Goal: Navigation & Orientation: Understand site structure

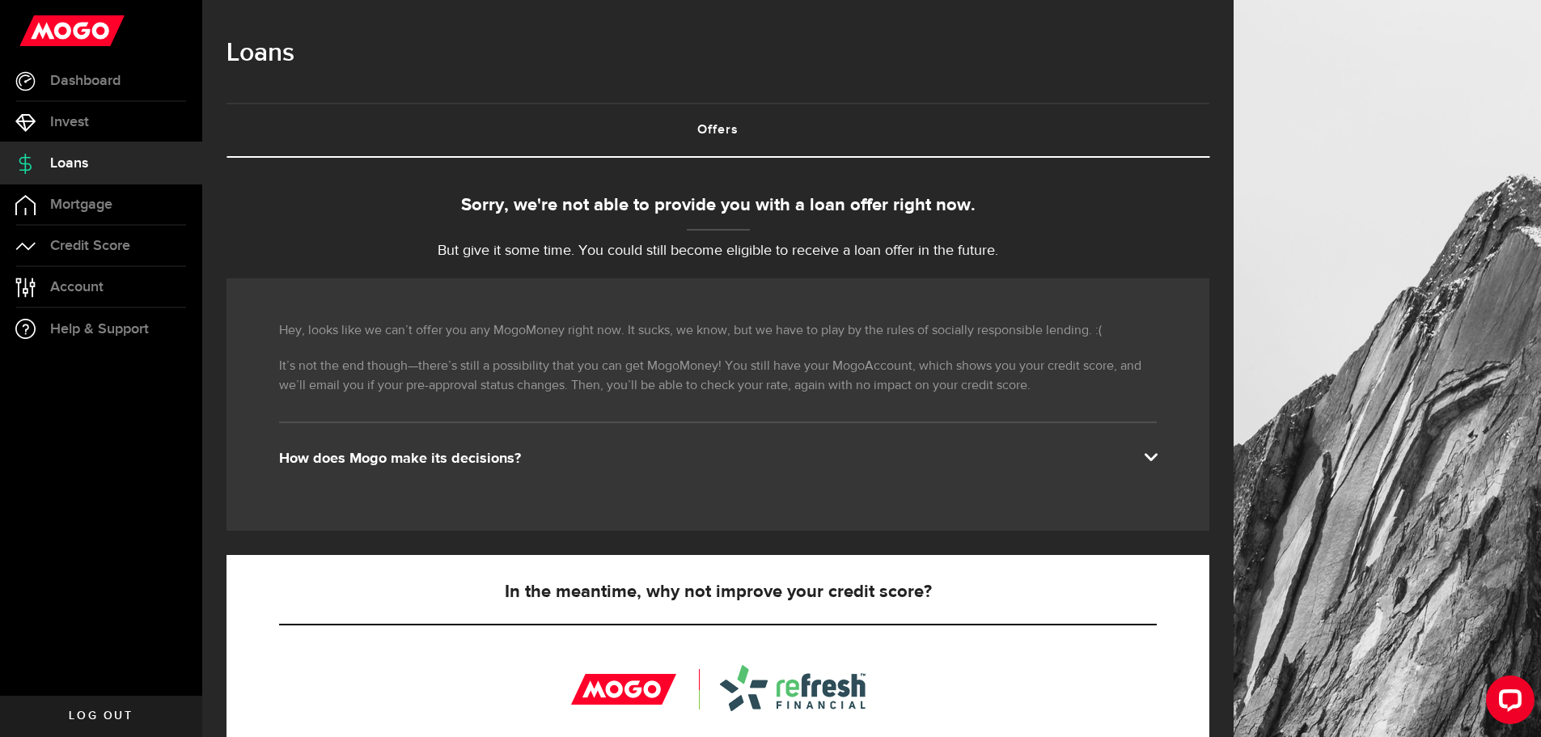
scroll to position [81, 0]
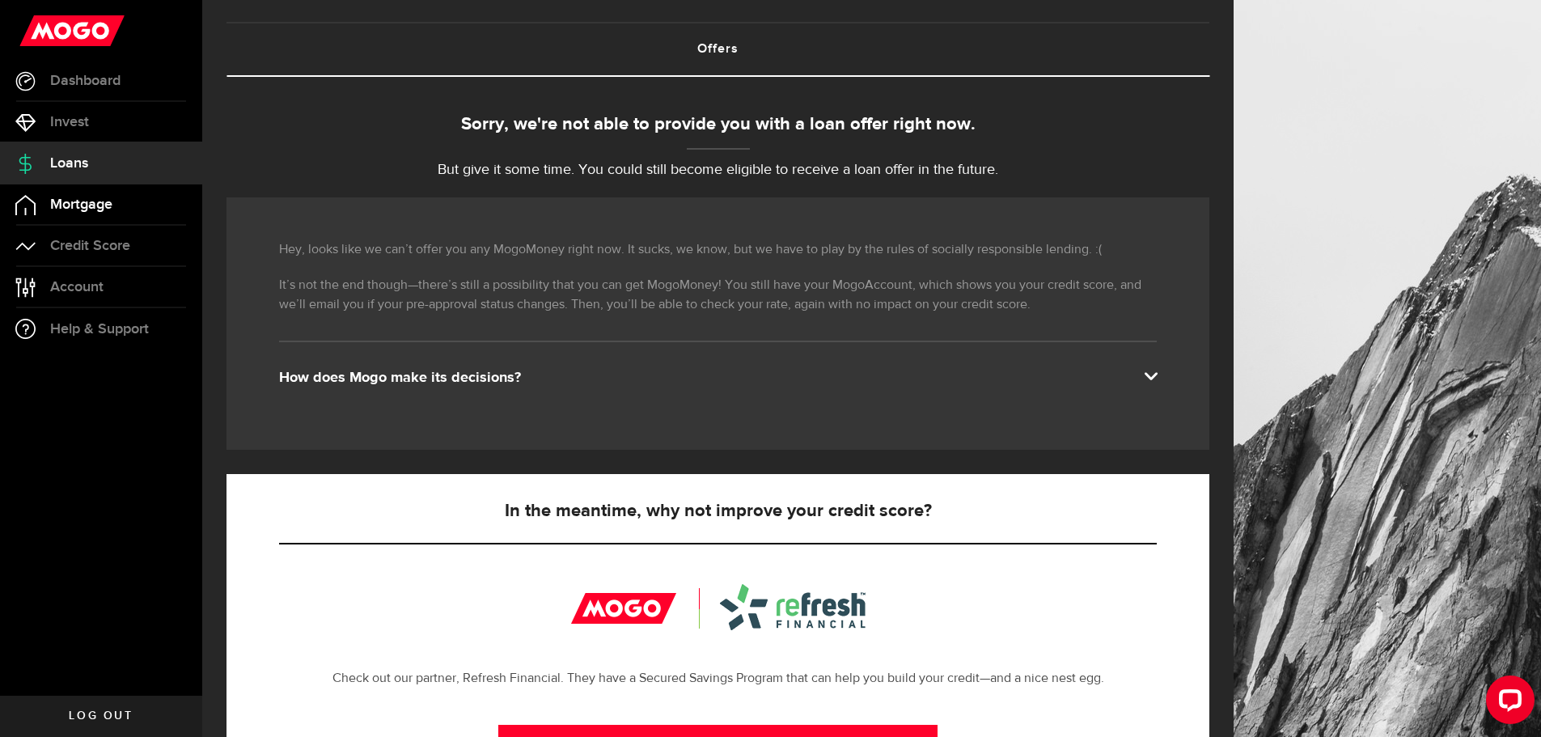
click at [66, 207] on span "Mortgage" at bounding box center [81, 204] width 62 height 15
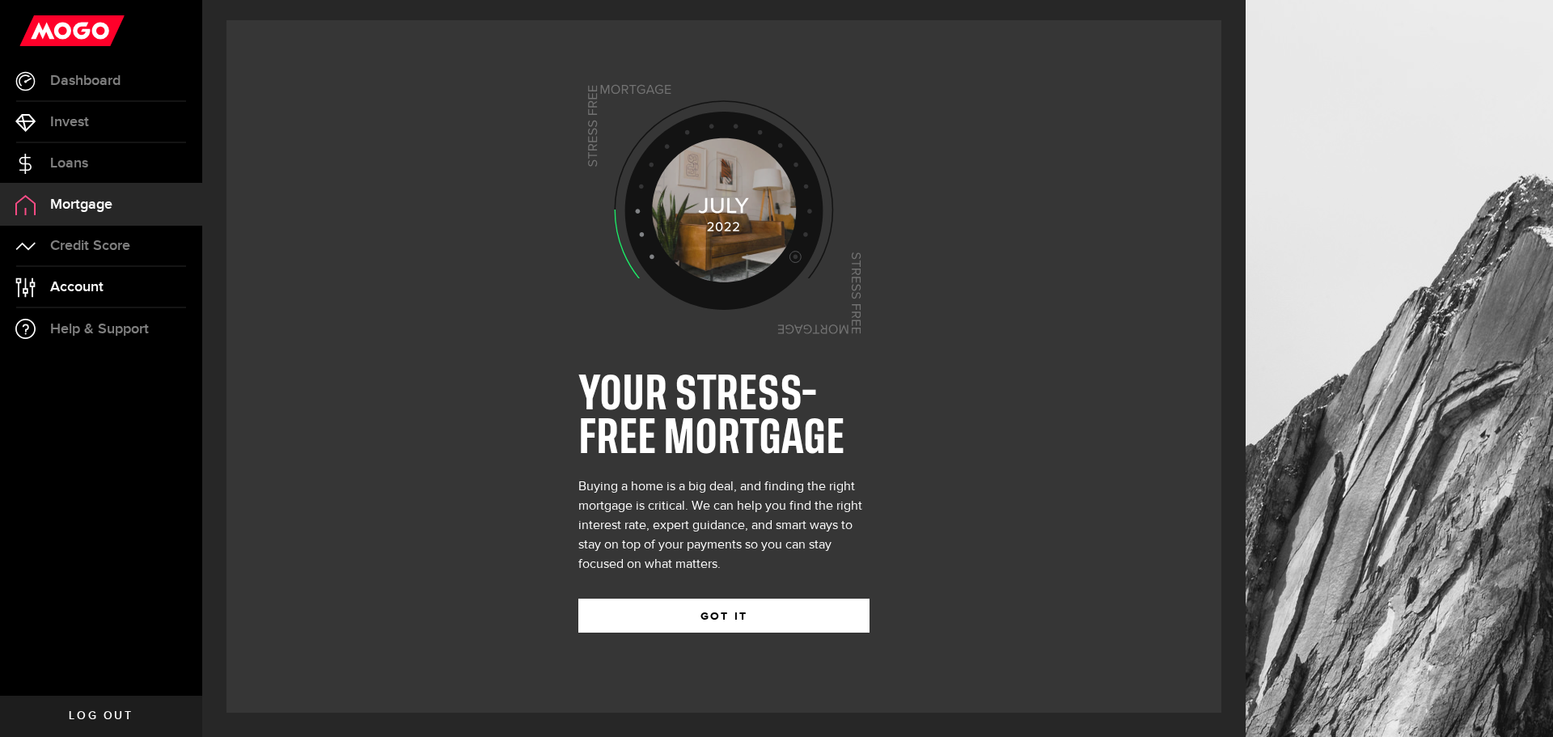
click at [67, 290] on span "Account" at bounding box center [76, 287] width 53 height 15
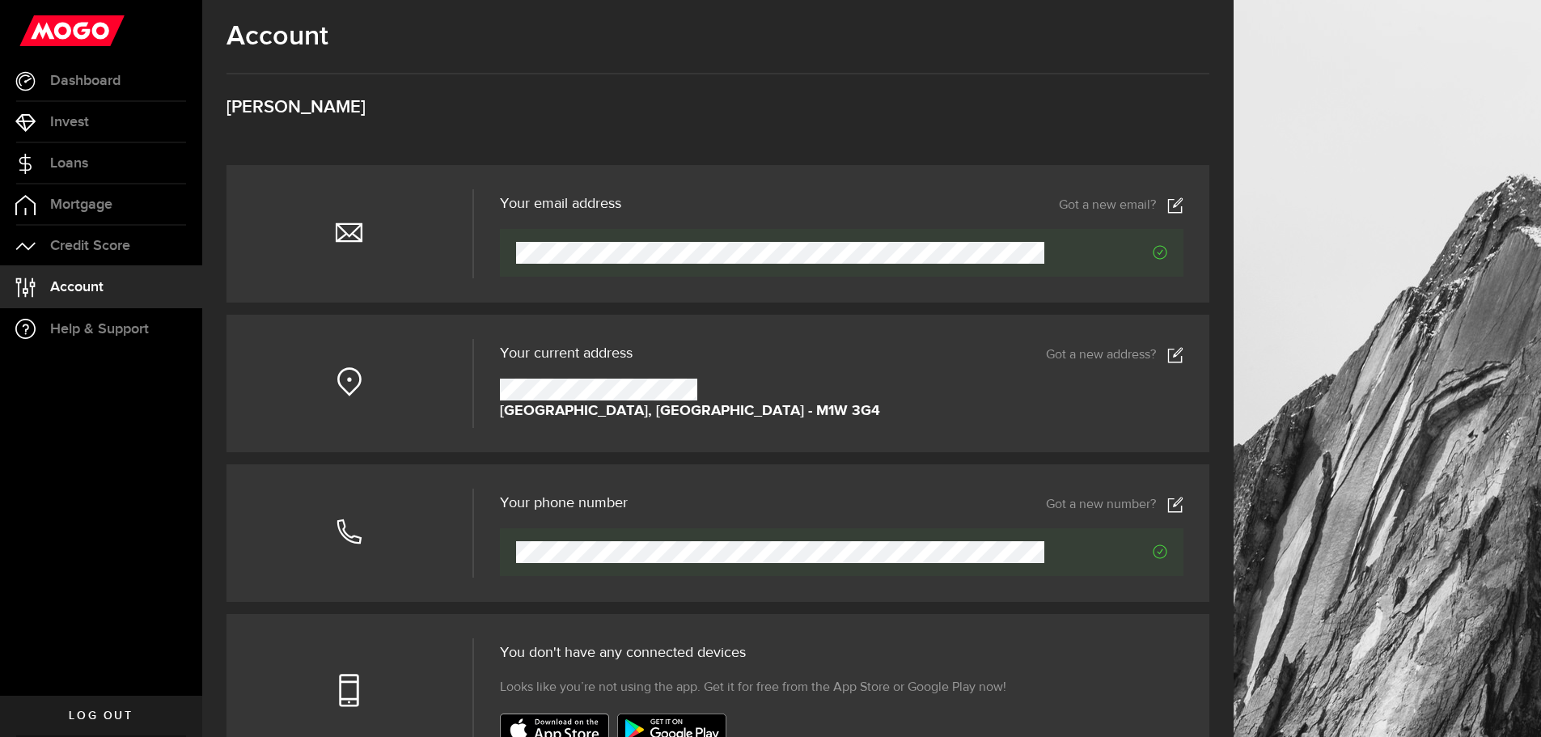
click at [94, 277] on link "Account Compte" at bounding box center [101, 287] width 202 height 40
click at [70, 94] on link "Dashboard" at bounding box center [101, 81] width 202 height 40
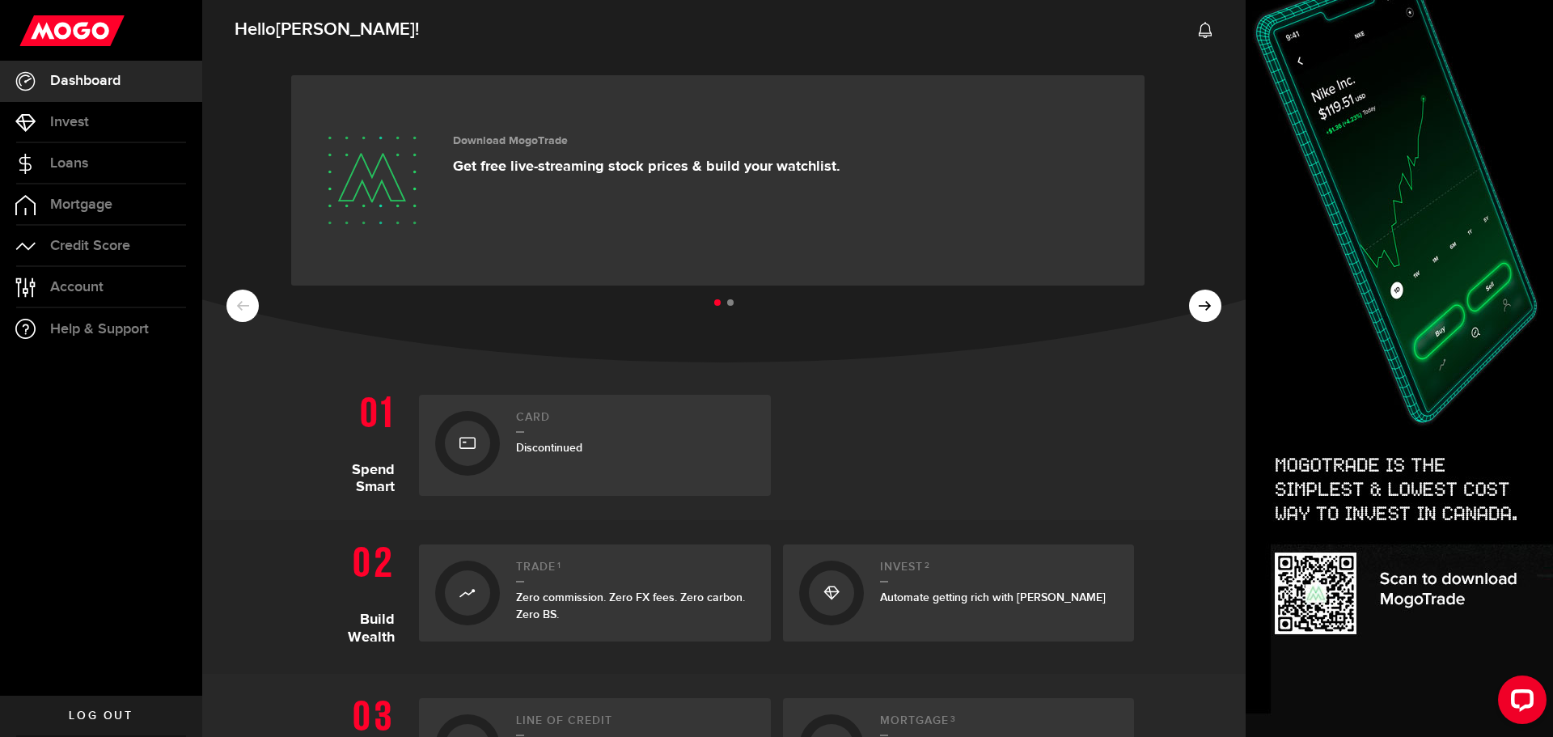
click at [551, 427] on h2 "Card" at bounding box center [635, 422] width 239 height 22
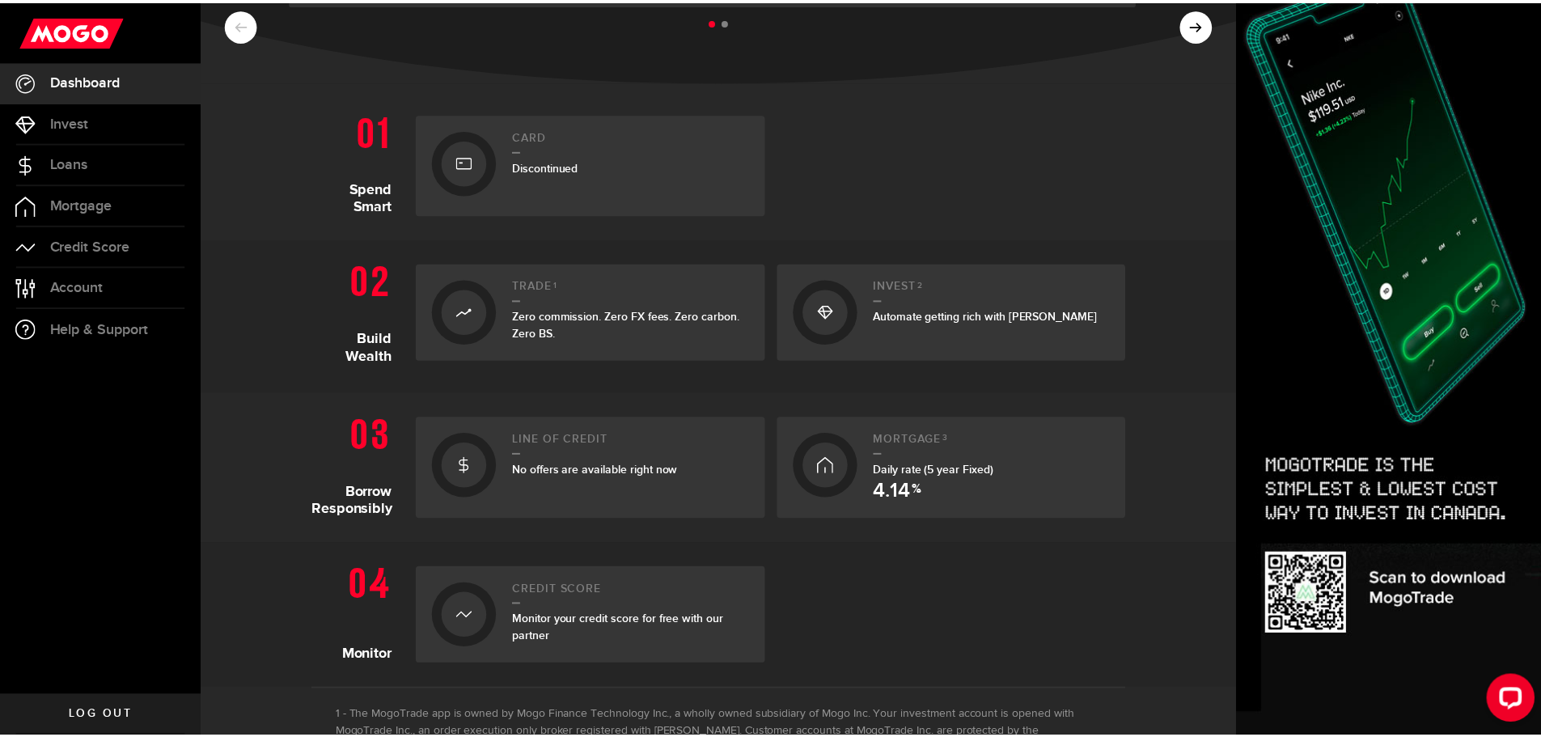
scroll to position [324, 0]
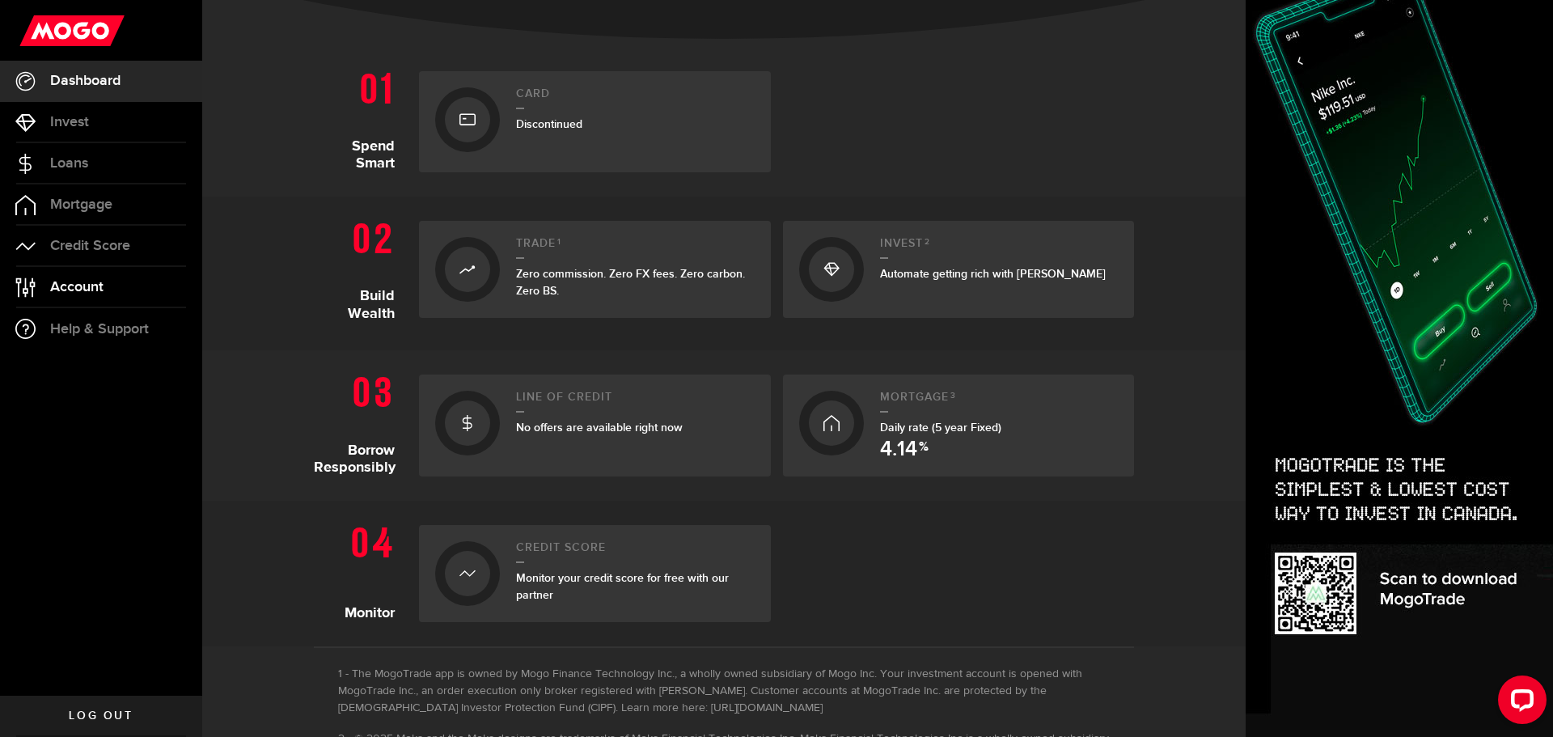
click at [78, 282] on span "Account" at bounding box center [76, 287] width 53 height 15
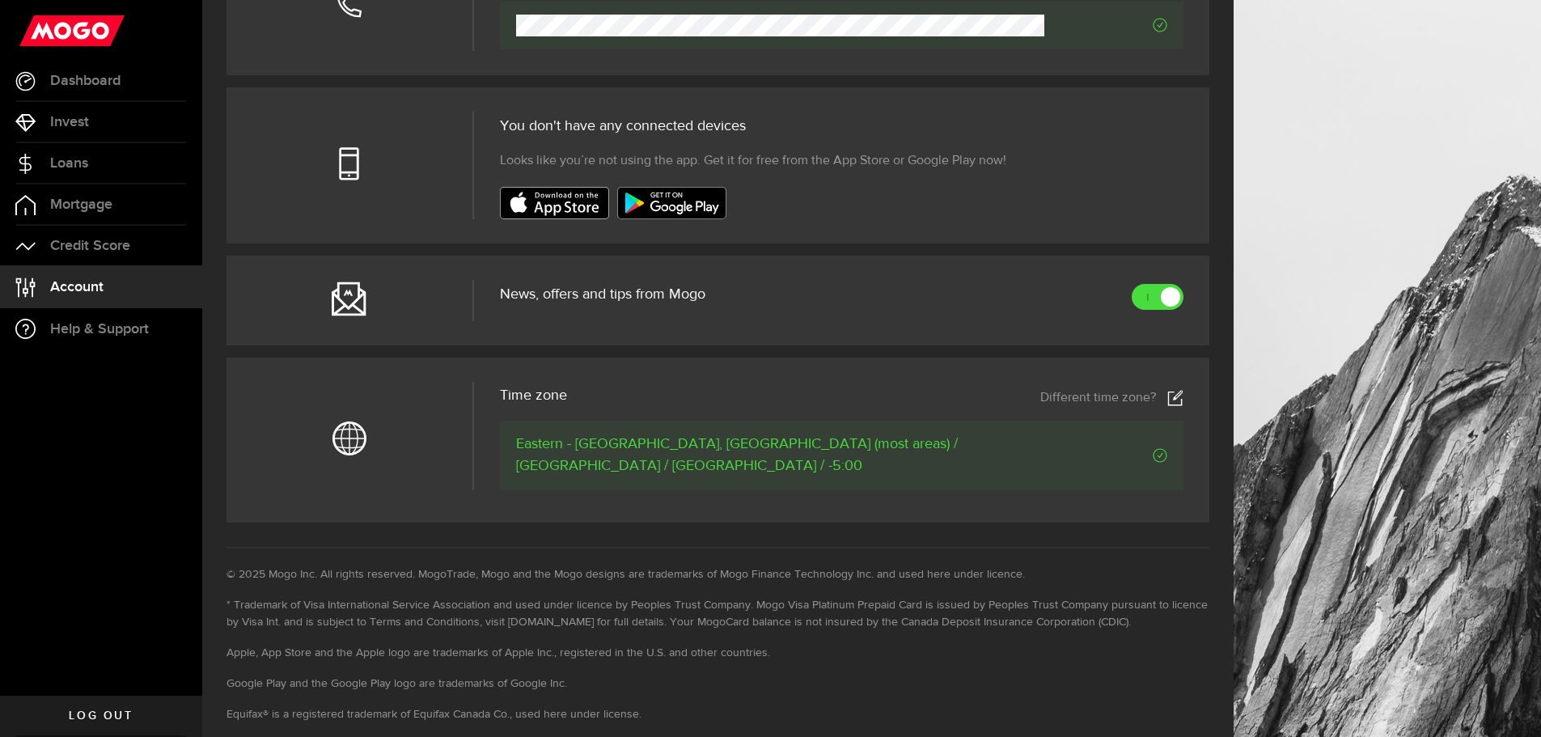
scroll to position [574, 0]
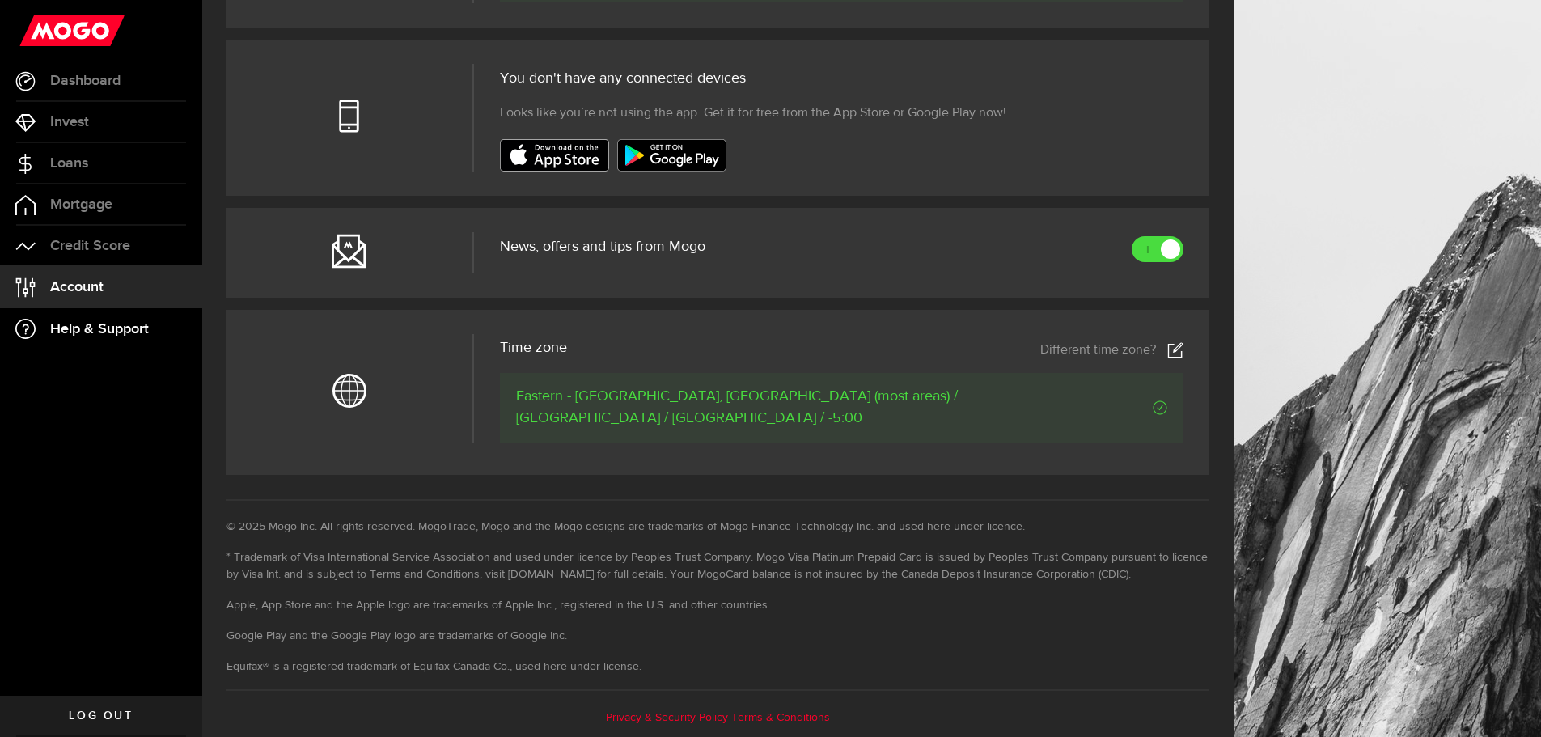
click at [74, 320] on link "Help & Support" at bounding box center [101, 328] width 202 height 41
click at [77, 205] on span "Mortgage" at bounding box center [81, 204] width 62 height 15
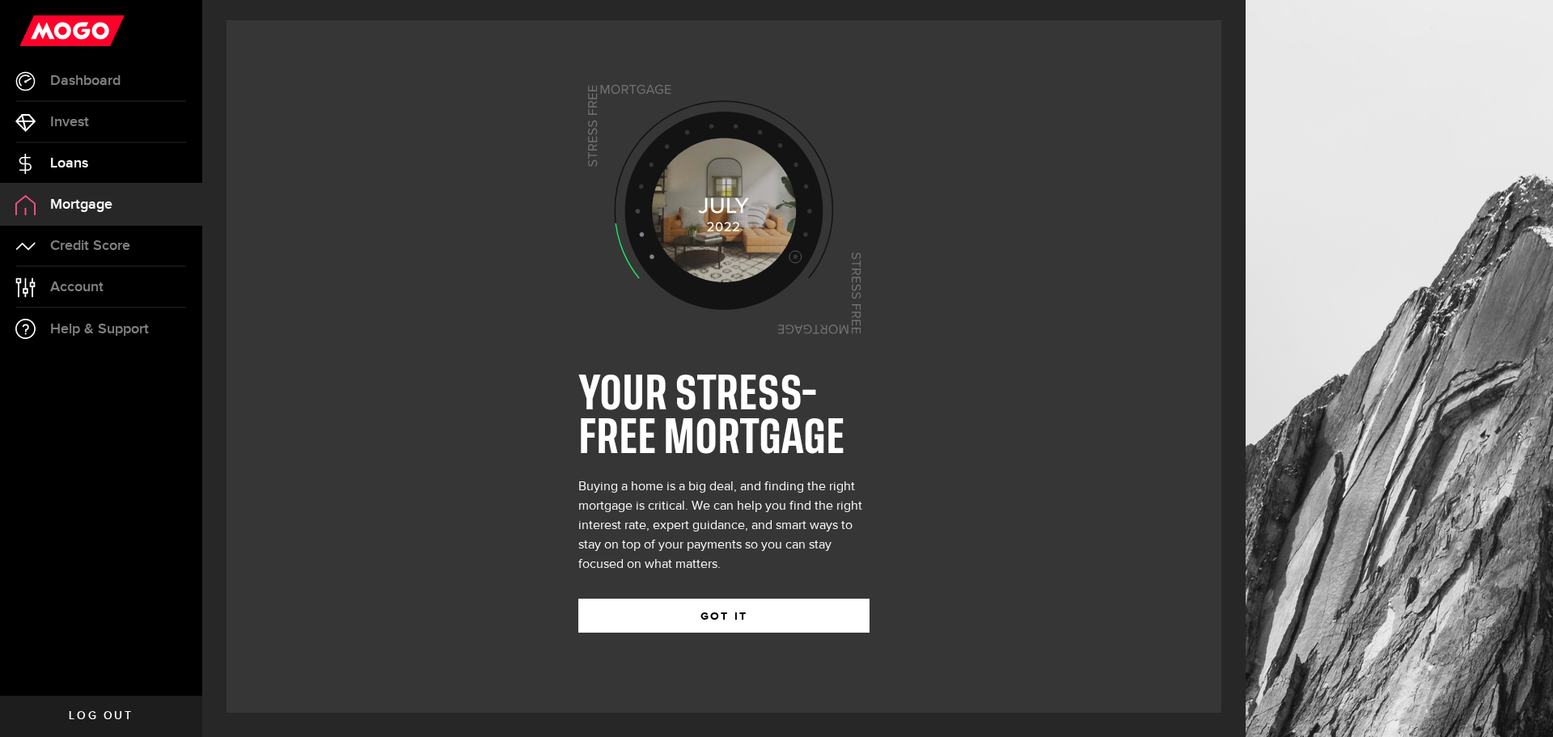
click at [71, 160] on span "Loans" at bounding box center [69, 163] width 38 height 15
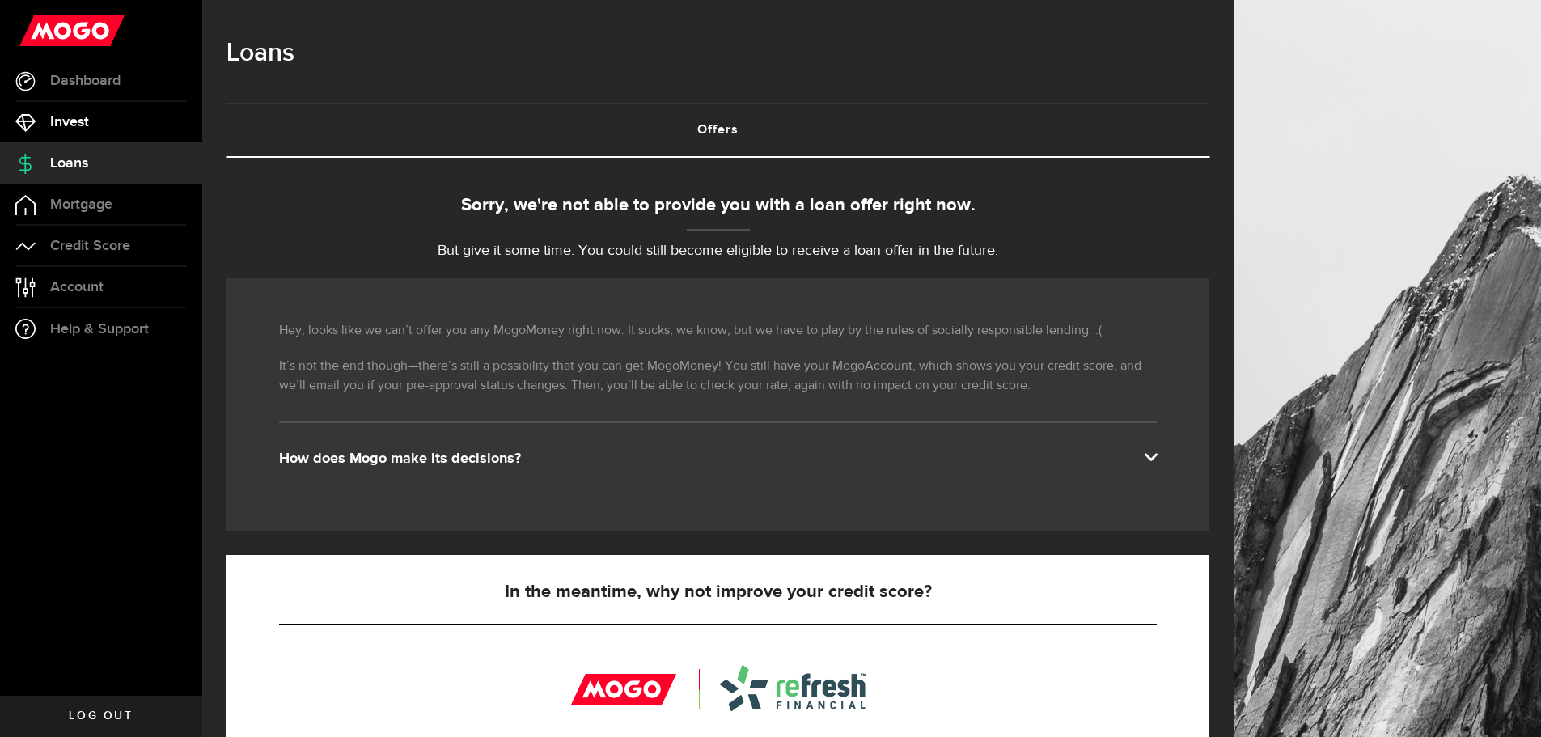
click at [72, 133] on link "Invest" at bounding box center [101, 122] width 202 height 40
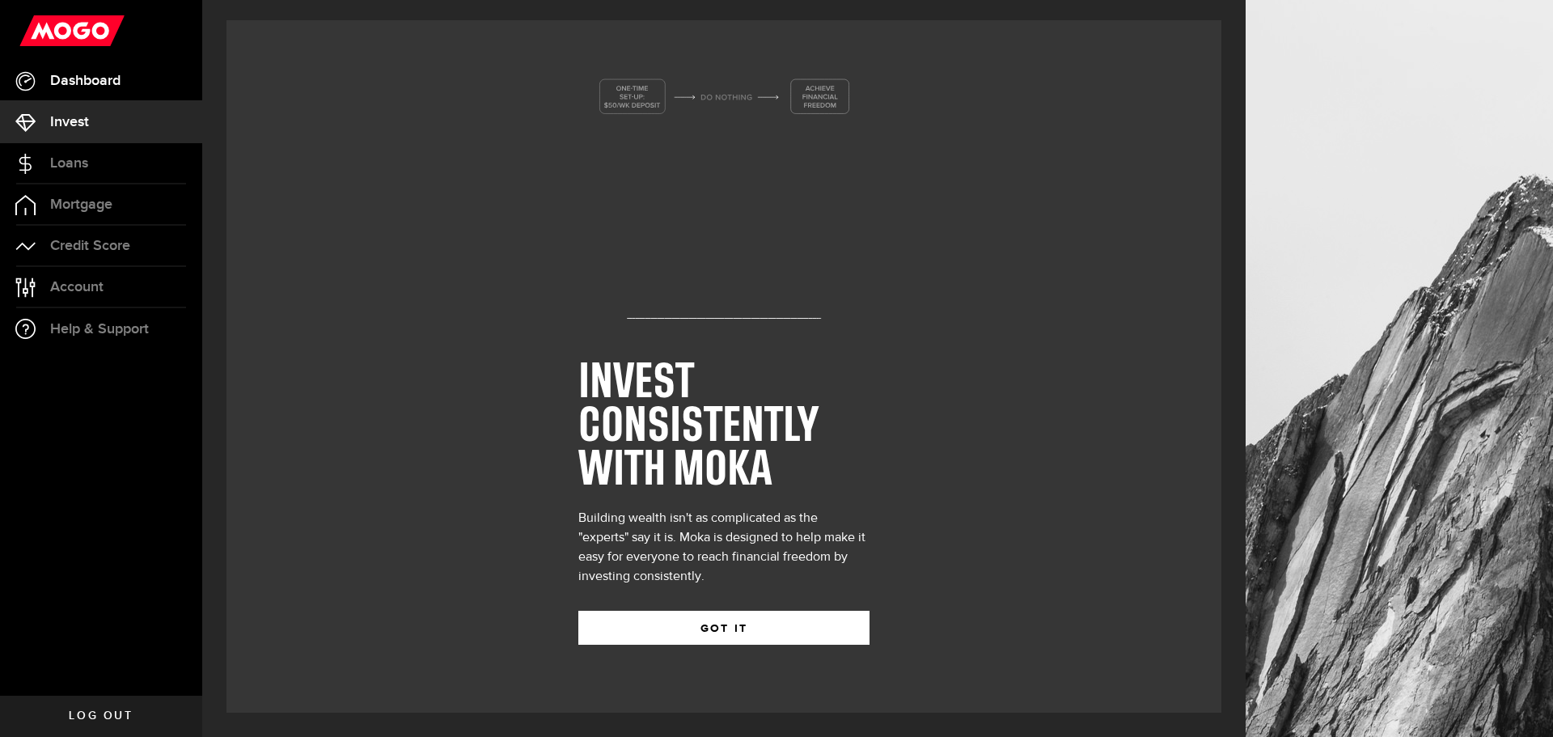
click at [84, 89] on link "Dashboard" at bounding box center [101, 81] width 202 height 40
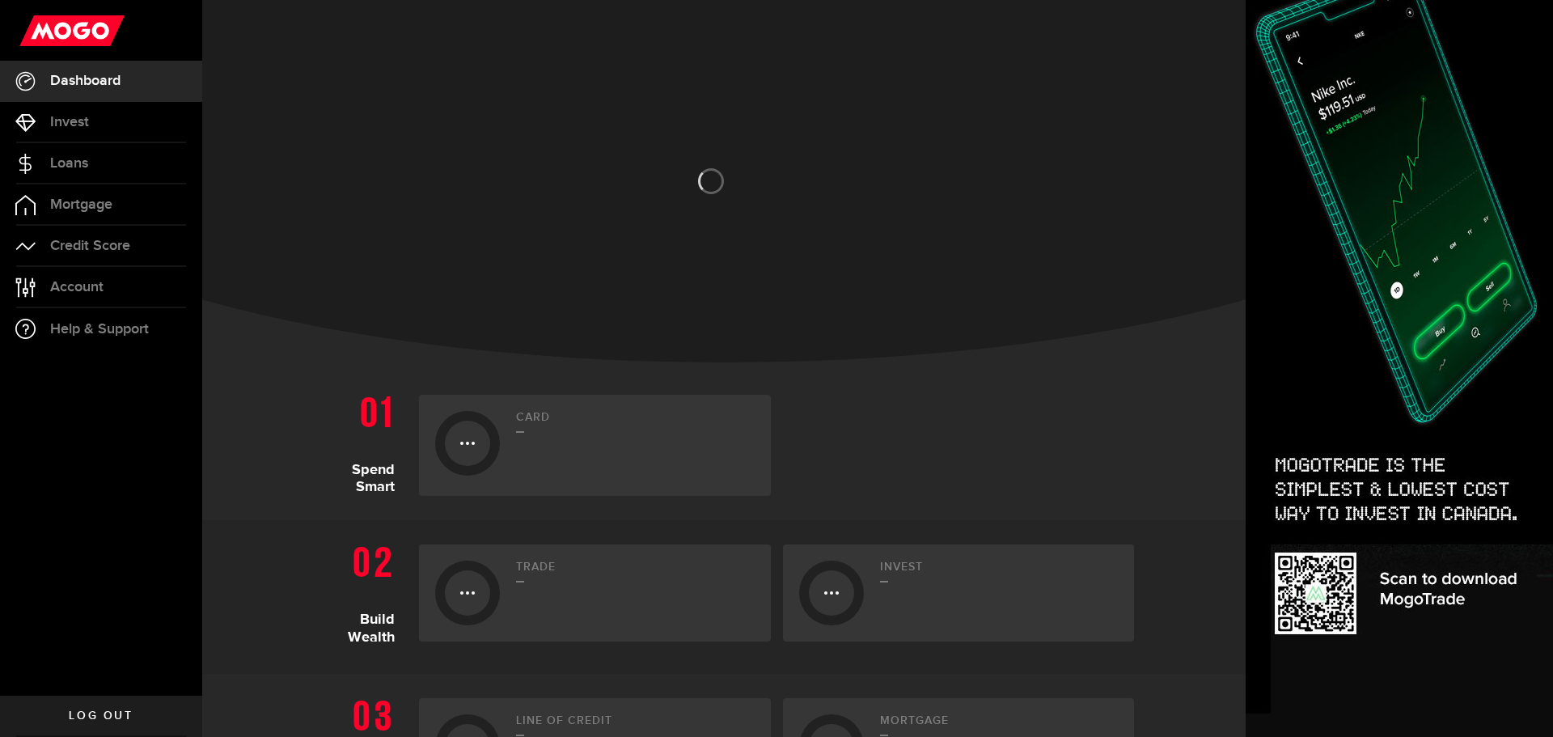
click at [56, 13] on div at bounding box center [101, 30] width 202 height 61
click at [59, 28] on use at bounding box center [71, 30] width 105 height 31
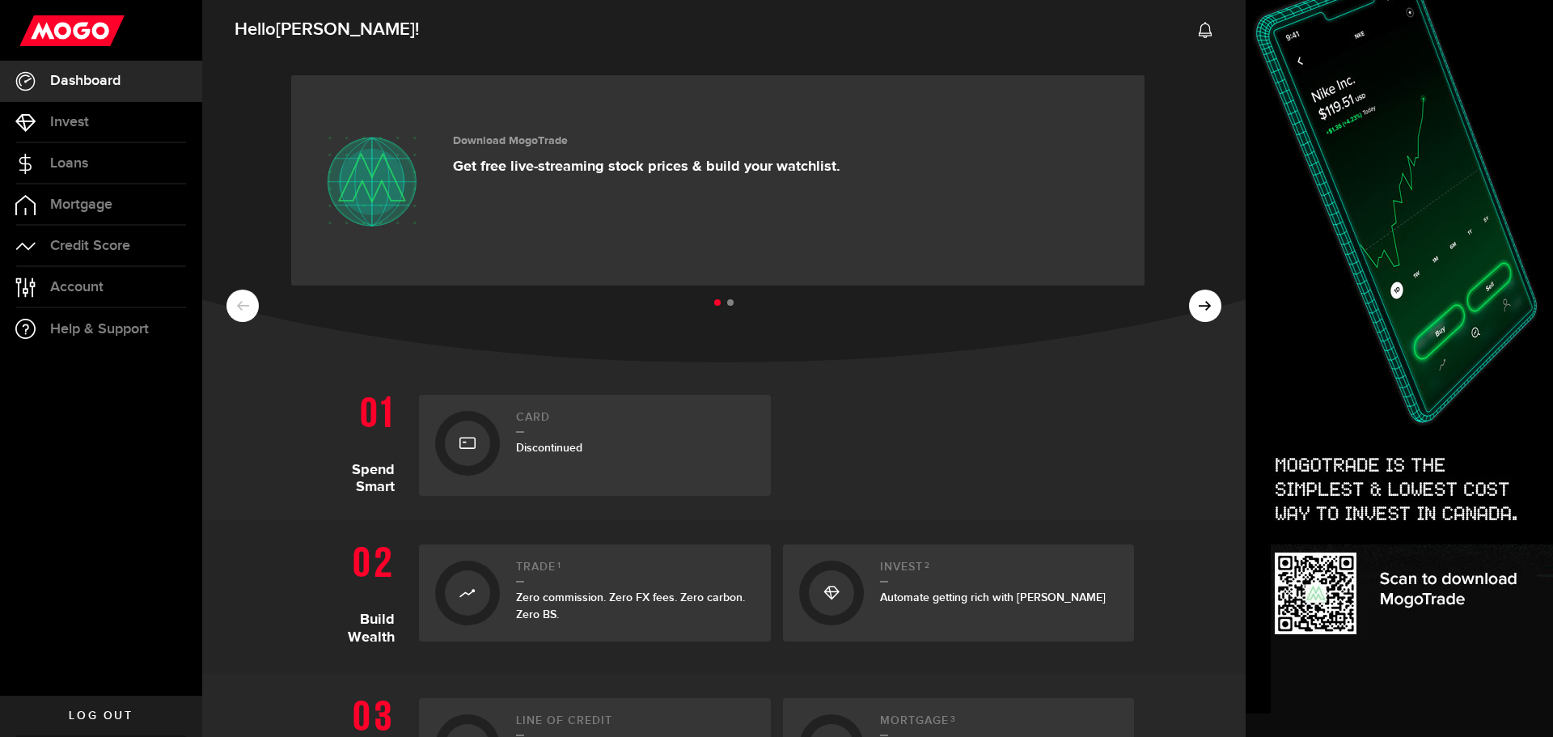
click at [1196, 298] on ul at bounding box center [723, 303] width 995 height 21
click at [1193, 309] on ul at bounding box center [723, 303] width 995 height 21
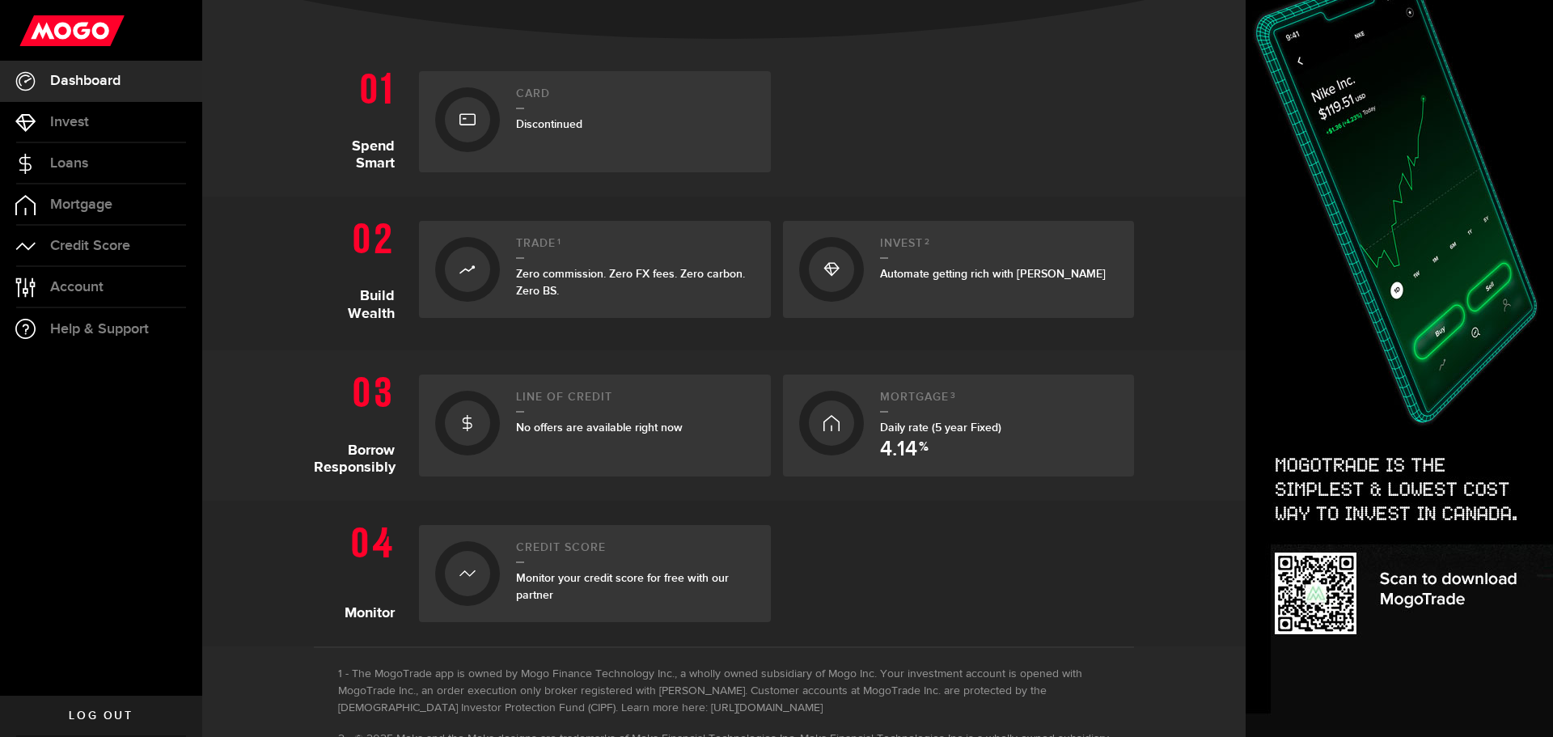
scroll to position [454, 0]
